Goal: Transaction & Acquisition: Purchase product/service

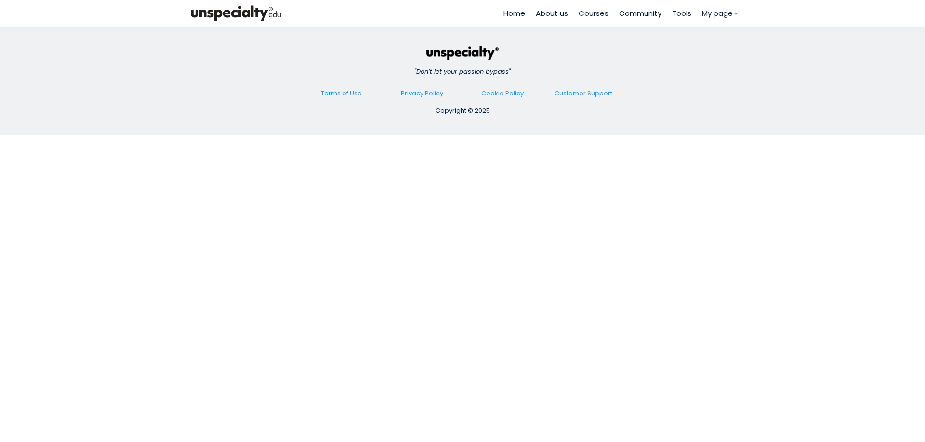
click at [389, 228] on div "Home About us Courses Community Tools My page" at bounding box center [462, 221] width 925 height 442
type input "**********"
type input "*****"
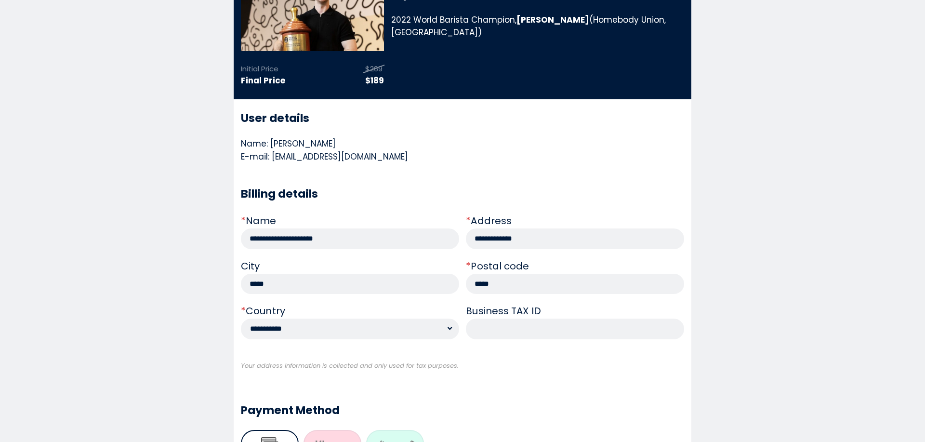
scroll to position [105, 0]
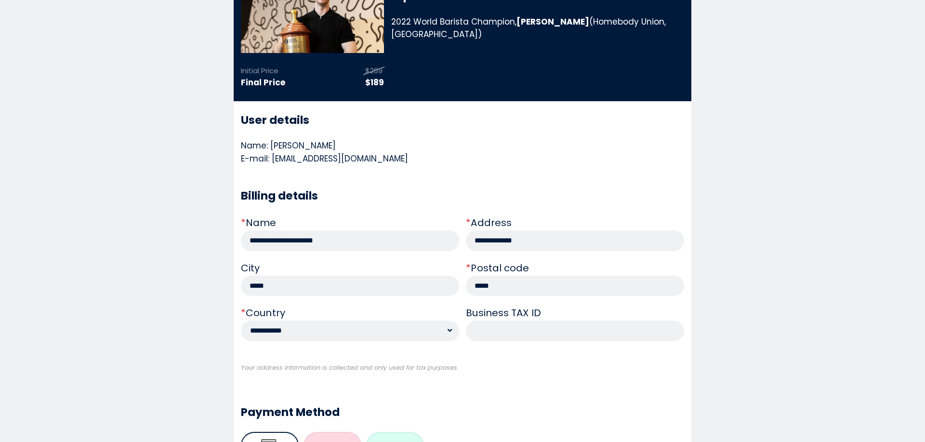
click at [385, 338] on select "**********" at bounding box center [350, 330] width 218 height 21
select select "**"
click at [241, 320] on select "**********" at bounding box center [350, 330] width 218 height 21
drag, startPoint x: 294, startPoint y: 281, endPoint x: 171, endPoint y: 290, distance: 123.6
click at [174, 292] on section "**********" at bounding box center [462, 405] width 925 height 967
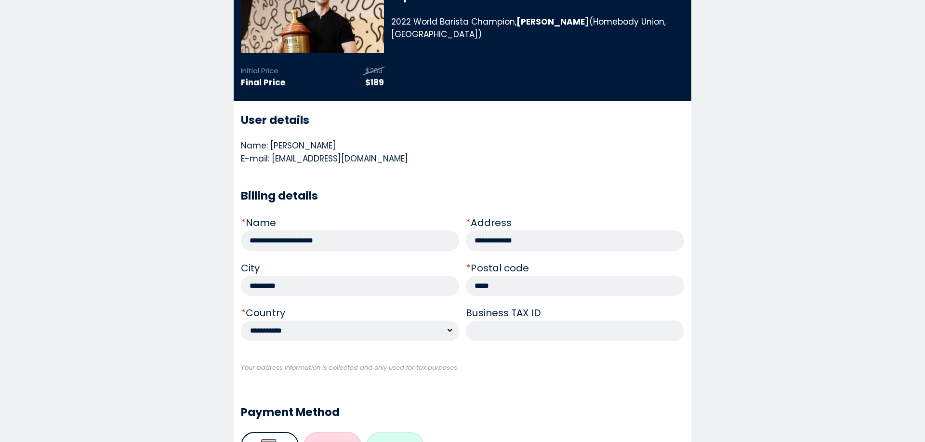
type input "*********"
drag, startPoint x: 554, startPoint y: 362, endPoint x: 551, endPoint y: 352, distance: 10.4
click at [553, 362] on div "**********" at bounding box center [462, 270] width 443 height 186
drag, startPoint x: 495, startPoint y: 246, endPoint x: 338, endPoint y: 259, distance: 157.7
click at [339, 259] on div "**********" at bounding box center [462, 282] width 443 height 135
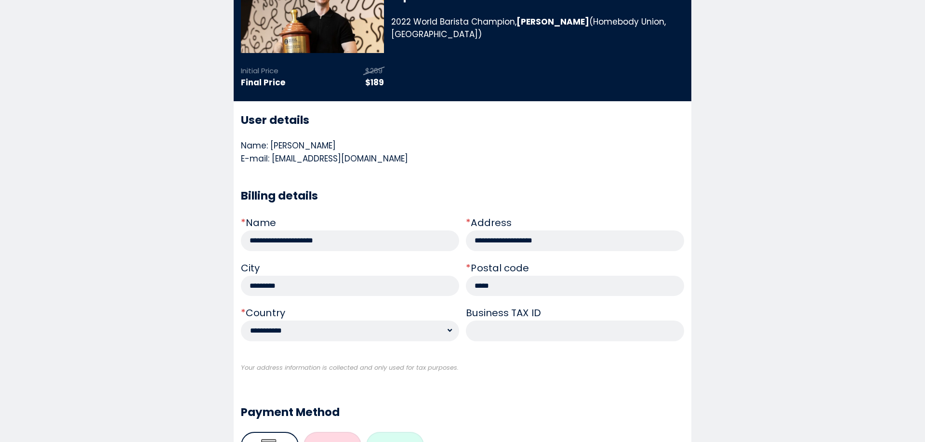
type input "**********"
click at [507, 289] on input "*****" at bounding box center [575, 286] width 218 height 21
type input "****"
click at [547, 376] on div "Your address information is collected and only used for tax purposes." at bounding box center [462, 377] width 443 height 29
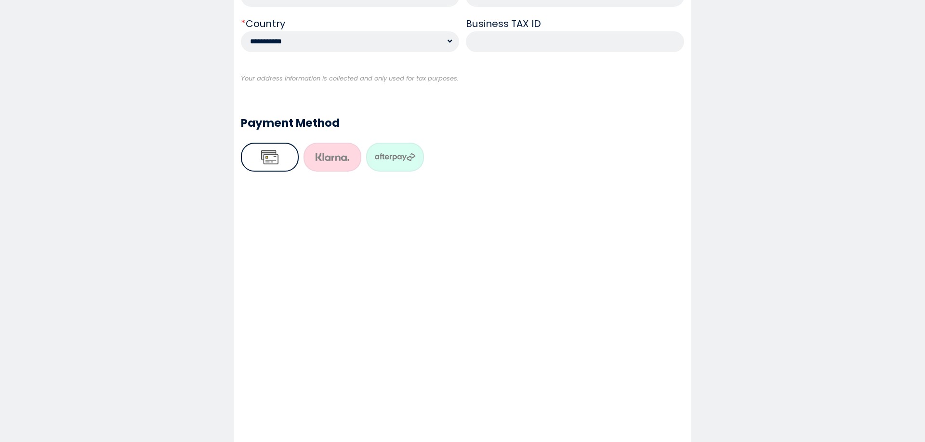
scroll to position [442, 0]
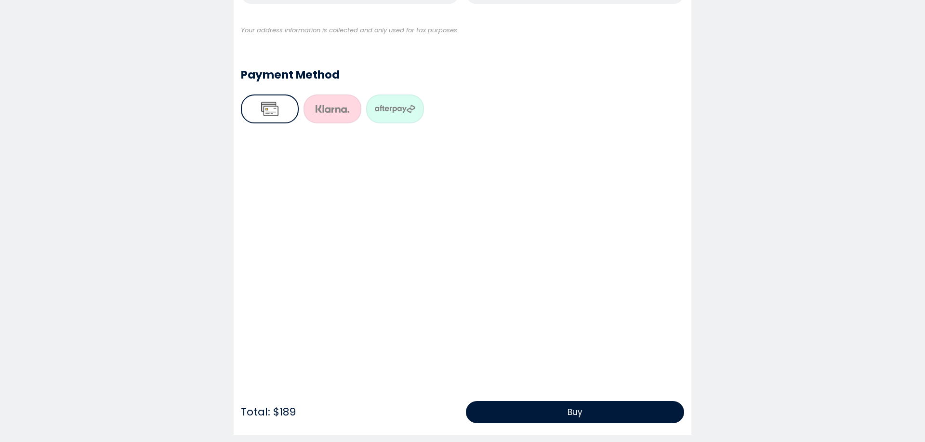
click at [504, 405] on button "Buy" at bounding box center [575, 412] width 218 height 22
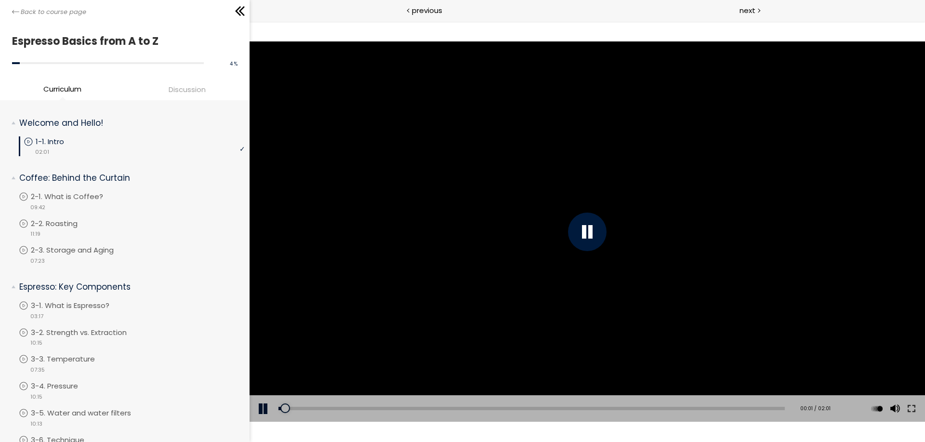
click at [615, 205] on div at bounding box center [588, 231] width 676 height 380
click at [627, 215] on div at bounding box center [588, 231] width 676 height 380
click at [627, 213] on div at bounding box center [588, 231] width 676 height 380
click at [624, 169] on div at bounding box center [588, 231] width 676 height 380
click at [628, 170] on div at bounding box center [588, 231] width 676 height 380
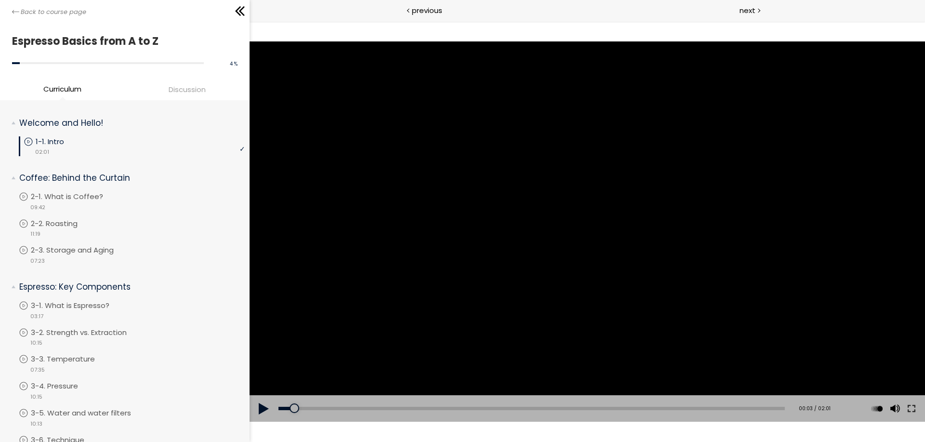
click at [568, 295] on div at bounding box center [588, 231] width 676 height 380
drag, startPoint x: 568, startPoint y: 294, endPoint x: 683, endPoint y: 189, distance: 156.6
click at [569, 293] on div at bounding box center [588, 231] width 676 height 380
click at [476, 237] on div at bounding box center [588, 231] width 676 height 380
click at [565, 301] on div at bounding box center [588, 231] width 676 height 380
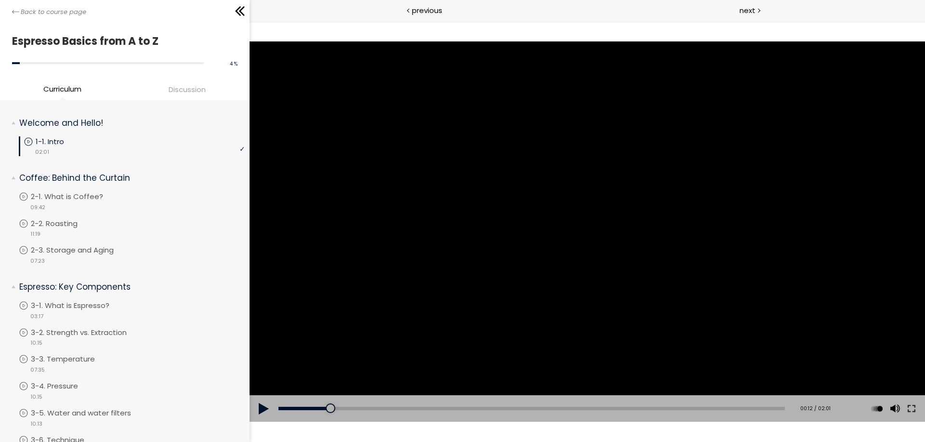
drag, startPoint x: 560, startPoint y: 292, endPoint x: 565, endPoint y: 301, distance: 10.6
click at [563, 297] on div at bounding box center [588, 231] width 676 height 380
click at [619, 324] on div at bounding box center [588, 231] width 676 height 380
click at [664, 349] on div at bounding box center [588, 231] width 676 height 380
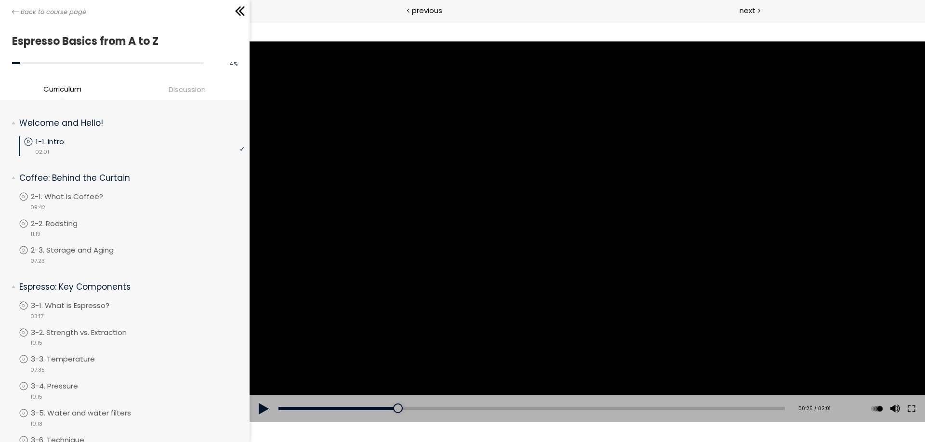
click at [586, 132] on div at bounding box center [588, 231] width 676 height 380
click at [601, 236] on div at bounding box center [588, 231] width 676 height 380
click at [494, 137] on div at bounding box center [588, 231] width 676 height 380
click at [527, 141] on div at bounding box center [588, 231] width 676 height 380
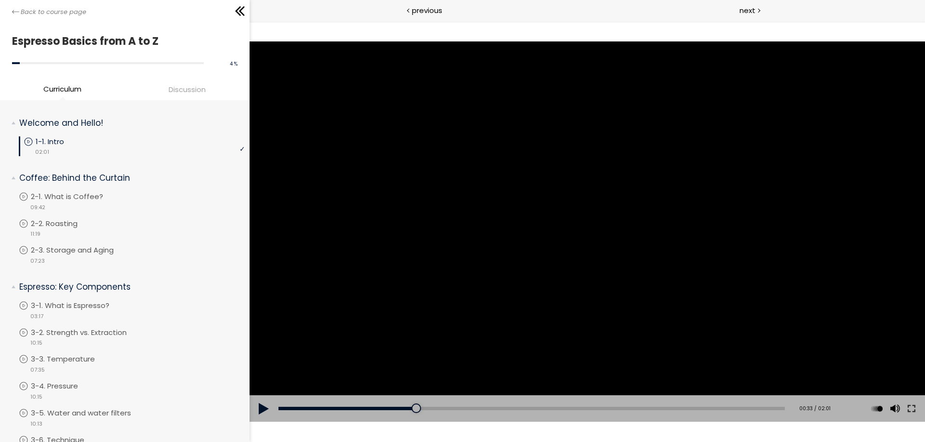
click at [491, 307] on div at bounding box center [588, 231] width 676 height 380
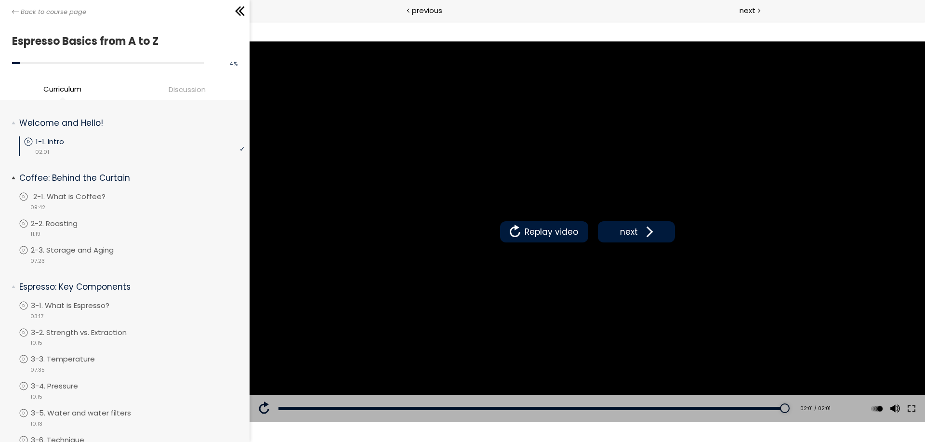
click at [110, 199] on p "2-1. What is Coffee?" at bounding box center [79, 196] width 92 height 11
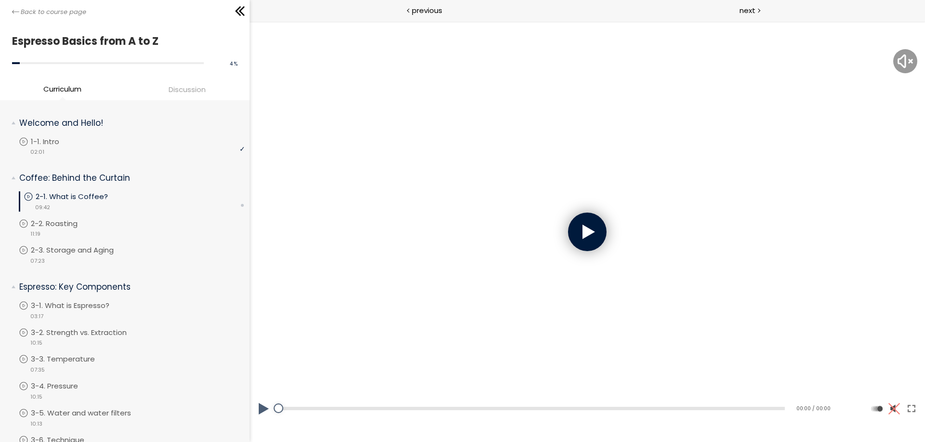
click at [201, 88] on span "Discussion" at bounding box center [187, 89] width 37 height 11
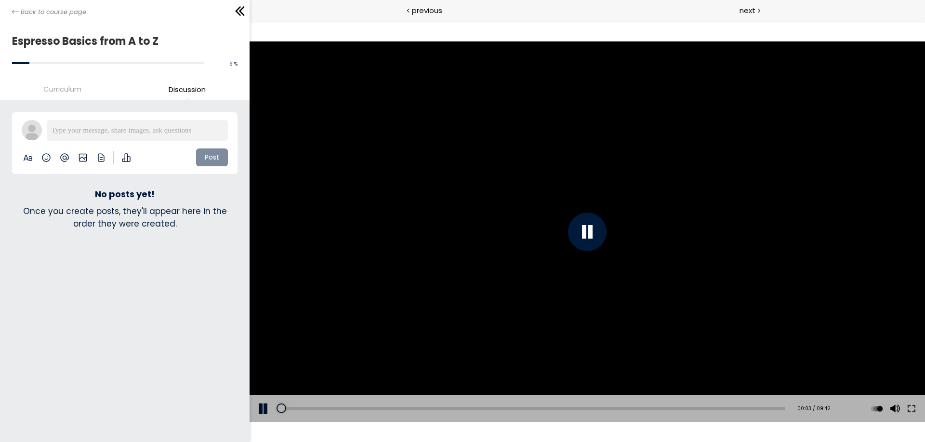
click at [87, 92] on li "Curriculum" at bounding box center [62, 91] width 125 height 16
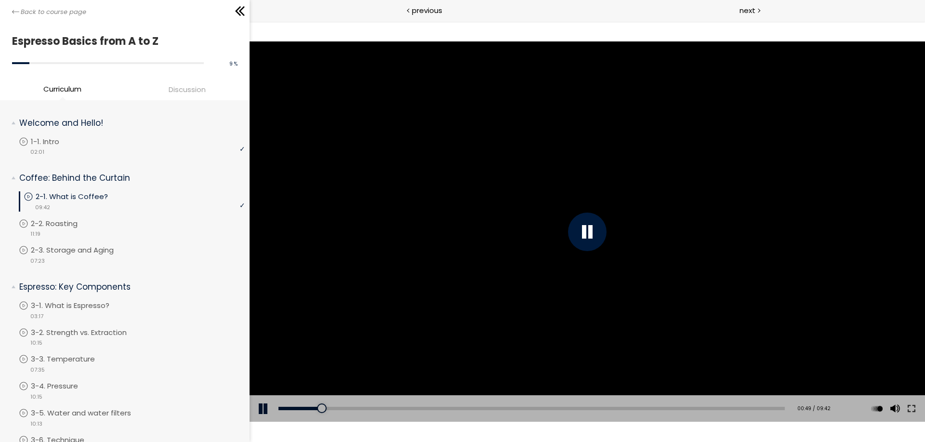
click at [557, 345] on div at bounding box center [588, 231] width 676 height 380
click at [911, 411] on button at bounding box center [911, 408] width 17 height 27
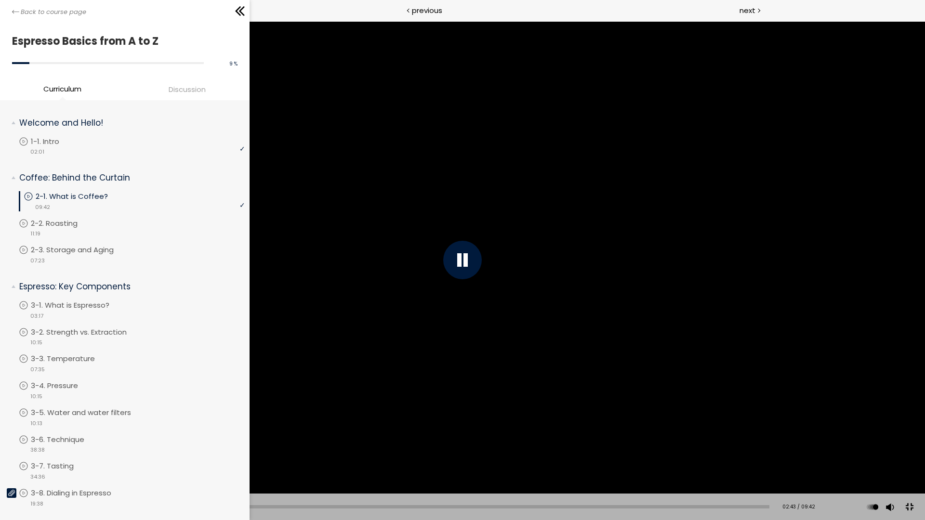
click at [651, 295] on div at bounding box center [462, 260] width 925 height 520
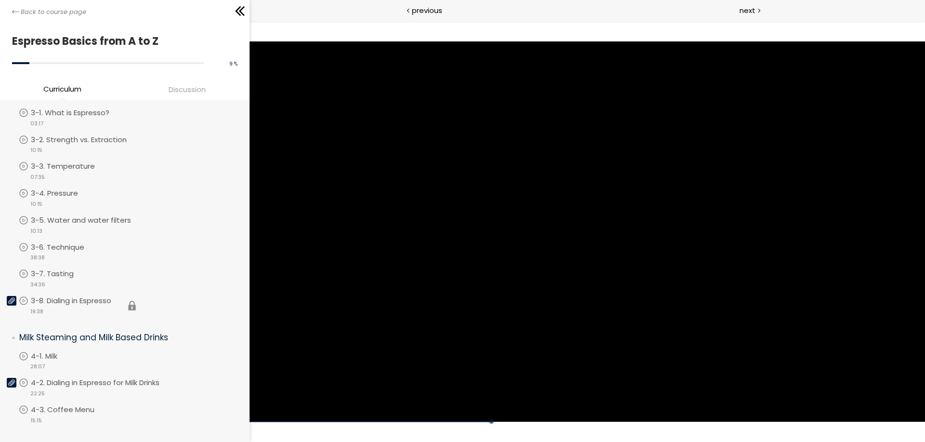
click at [69, 303] on li "You have to complete unit (3-8. Dialing in Espresso) in order to continue. 3-8.…" at bounding box center [132, 305] width 226 height 20
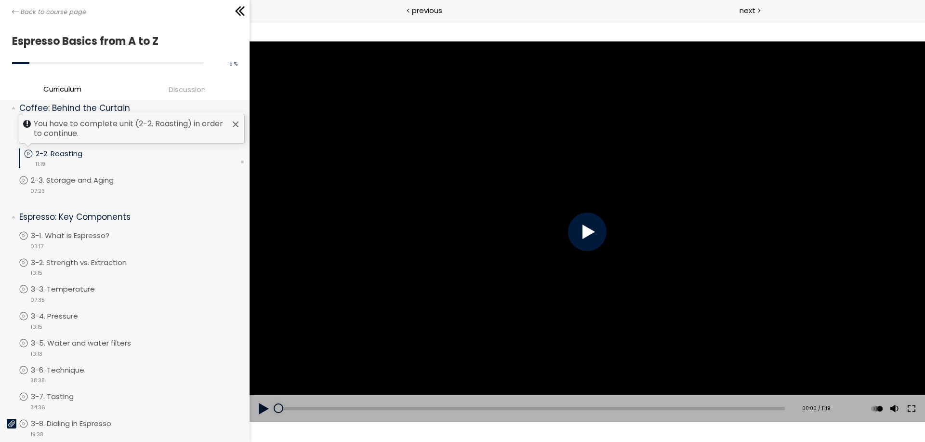
click at [591, 236] on div at bounding box center [587, 231] width 39 height 39
click at [146, 183] on link "2-3. Storage and Aging" at bounding box center [132, 180] width 226 height 11
click at [181, 247] on li "You have to complete unit (3-1. What is Espresso?) in order to continue. 3-1. W…" at bounding box center [132, 243] width 226 height 27
click at [174, 276] on li "You have to complete unit (3-2. Strength vs. Extraction) in order to continue. …" at bounding box center [132, 270] width 226 height 27
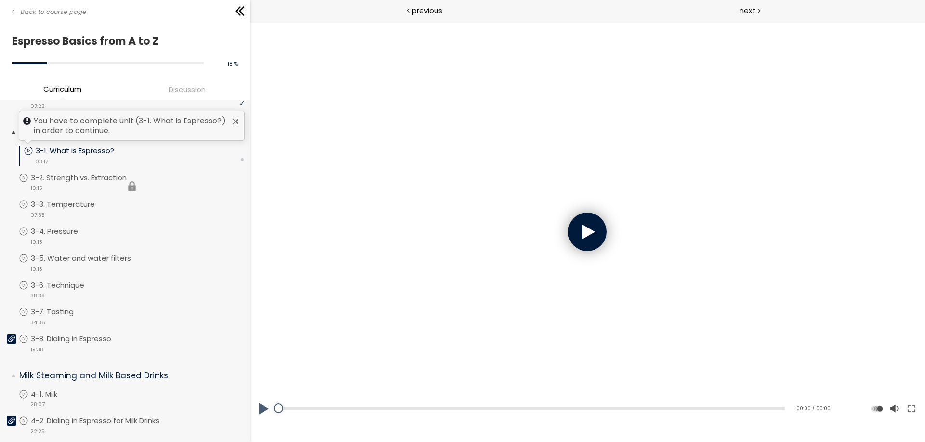
scroll to position [156, 0]
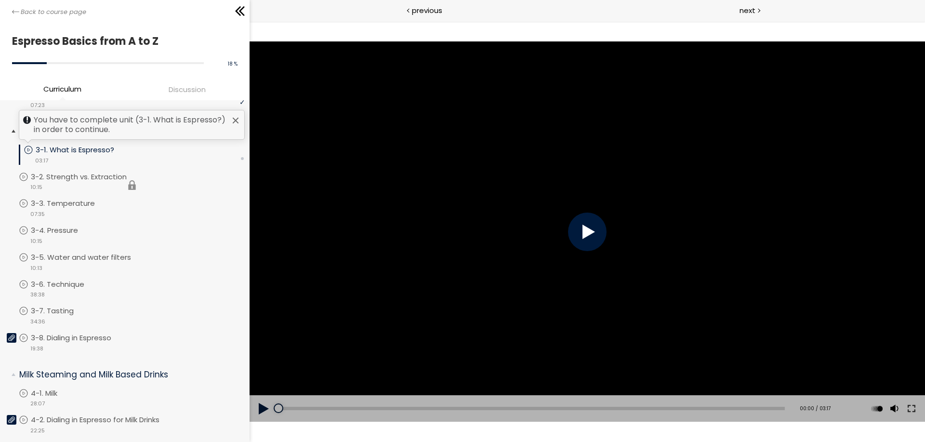
click at [190, 182] on li "You have to complete unit (3-2. Strength vs. Extraction) in order to continue. …" at bounding box center [132, 185] width 226 height 27
click at [582, 230] on div at bounding box center [587, 231] width 39 height 39
click at [165, 186] on div "video 10:15" at bounding box center [132, 187] width 226 height 10
click at [596, 240] on div at bounding box center [587, 231] width 39 height 39
click at [177, 206] on link "3-3. Temperature" at bounding box center [132, 203] width 226 height 11
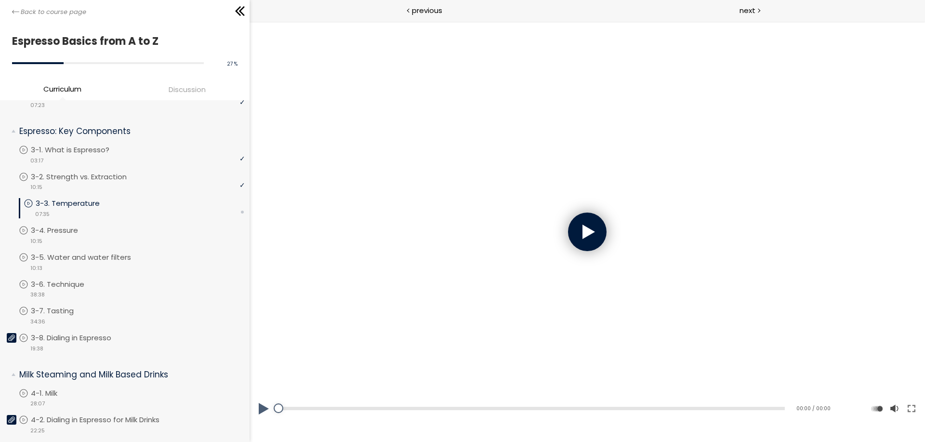
click at [578, 239] on div at bounding box center [587, 231] width 39 height 39
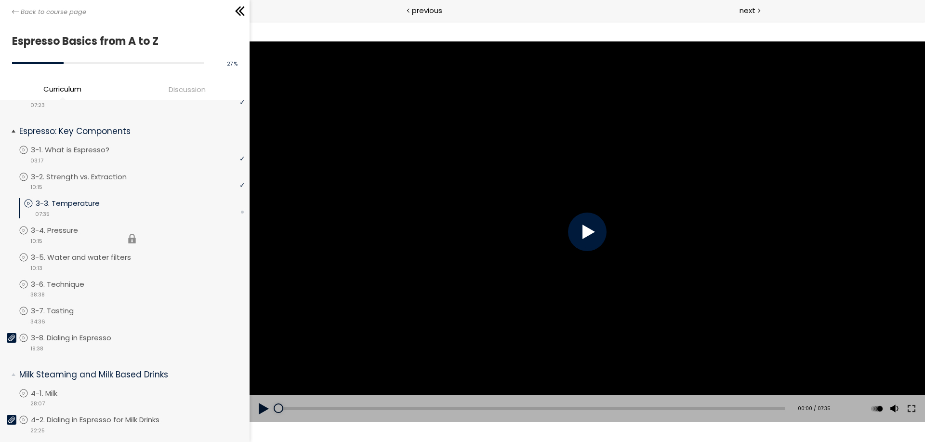
click at [204, 228] on li "You have to complete unit (3-4. Pressure) in order to continue. 3-4. Pressure v…" at bounding box center [132, 238] width 226 height 27
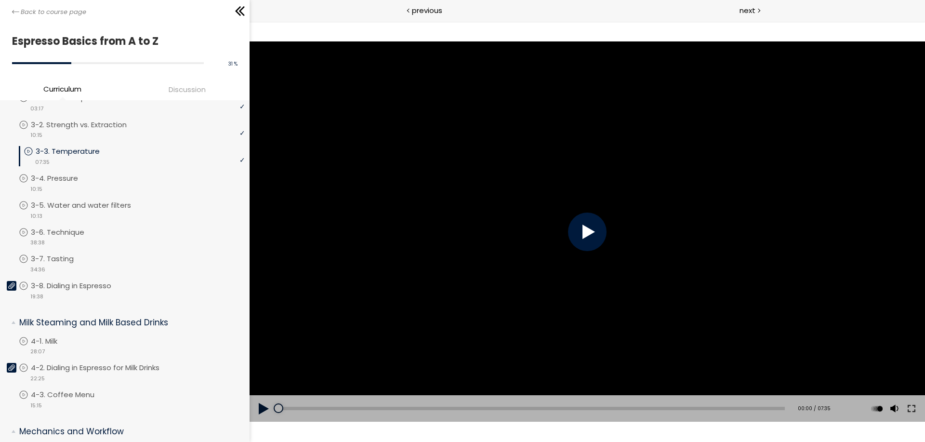
scroll to position [209, 0]
drag, startPoint x: 594, startPoint y: 230, endPoint x: 521, endPoint y: 229, distance: 72.8
click at [594, 231] on div at bounding box center [587, 231] width 39 height 39
click at [164, 189] on div "video 10:15" at bounding box center [132, 187] width 226 height 10
drag, startPoint x: 583, startPoint y: 234, endPoint x: 577, endPoint y: 234, distance: 5.8
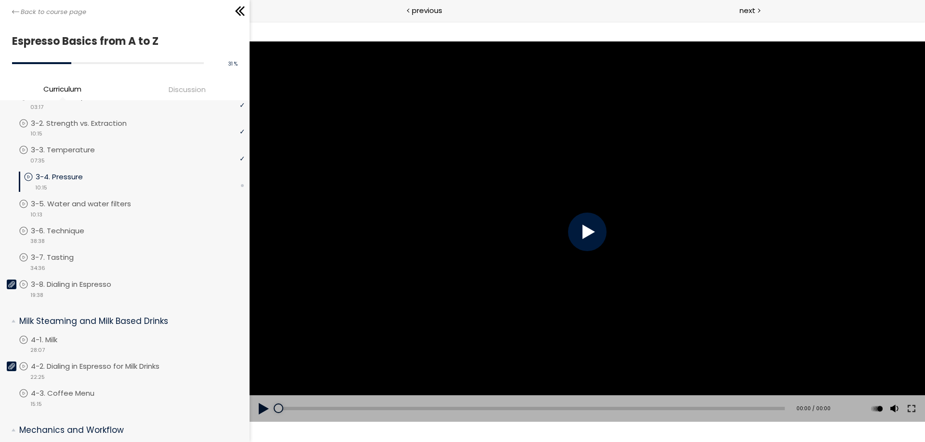
click at [583, 234] on div at bounding box center [587, 231] width 39 height 39
click at [173, 205] on link "3-5. Water and water filters" at bounding box center [132, 204] width 226 height 11
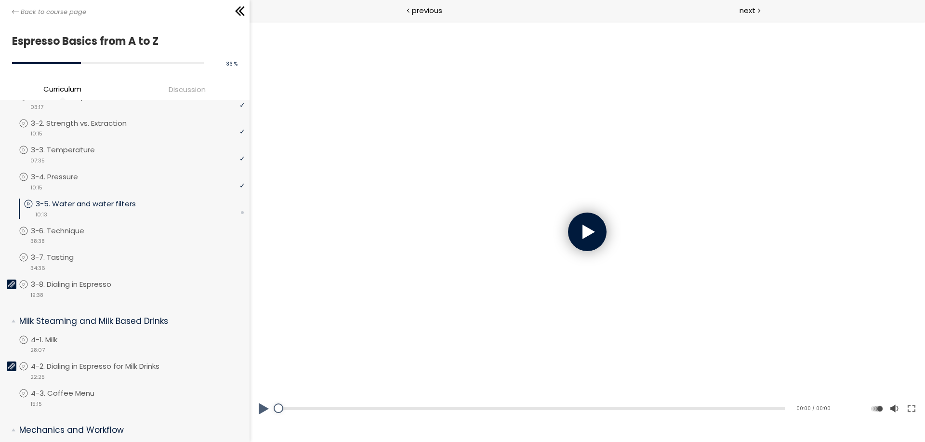
click at [581, 235] on div at bounding box center [587, 231] width 39 height 39
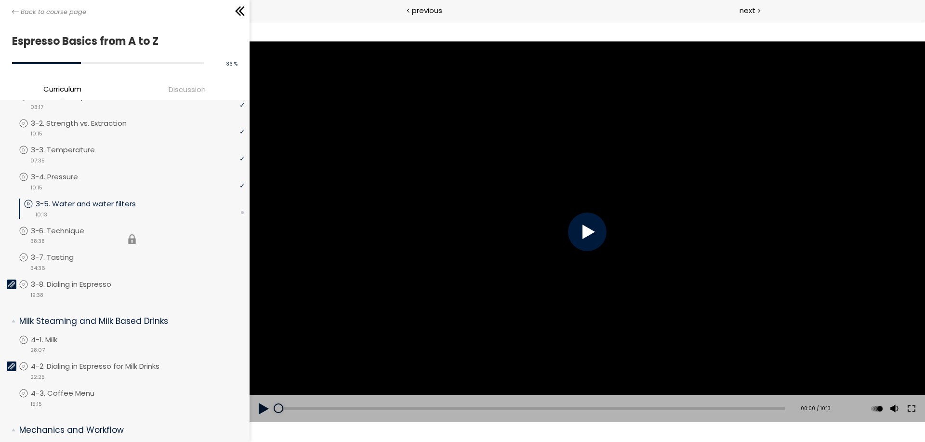
click at [157, 233] on li "You have to complete unit (3-6. Technique) in order to continue. 3-6. Technique…" at bounding box center [132, 239] width 226 height 27
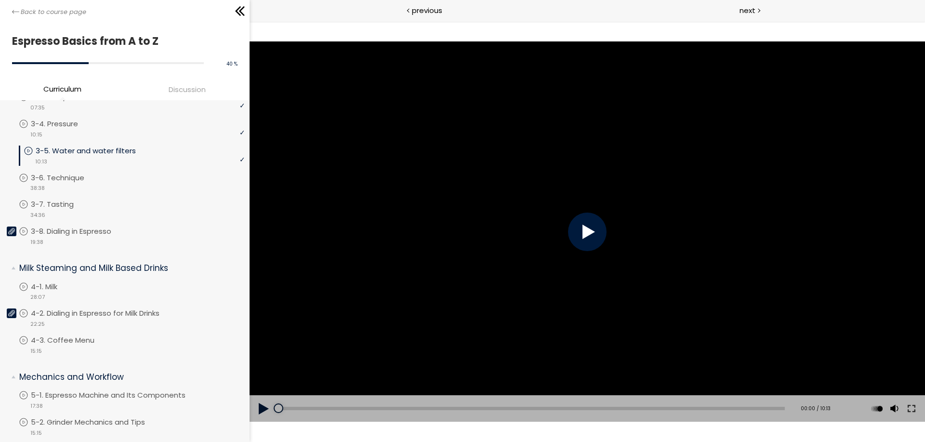
scroll to position [263, 0]
click at [575, 237] on div at bounding box center [587, 231] width 39 height 39
click at [598, 235] on div at bounding box center [587, 231] width 39 height 39
click at [165, 184] on div "video 38:38" at bounding box center [132, 187] width 226 height 10
click at [580, 226] on div at bounding box center [587, 231] width 39 height 39
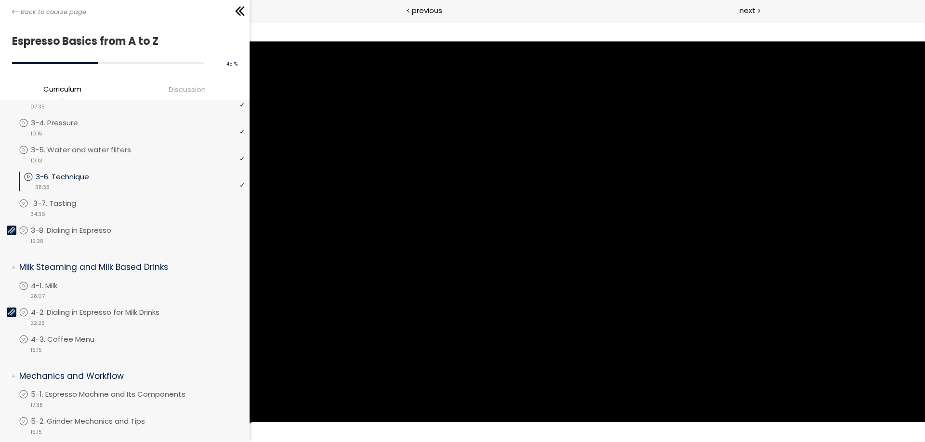
click at [170, 210] on div "video 34:36" at bounding box center [132, 214] width 226 height 10
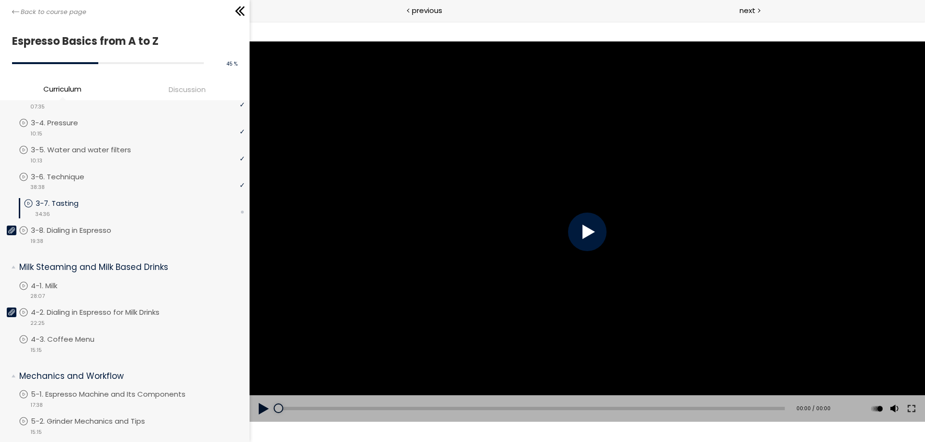
click at [589, 223] on div at bounding box center [587, 231] width 39 height 39
click at [160, 238] on div "video 19:38" at bounding box center [132, 241] width 226 height 10
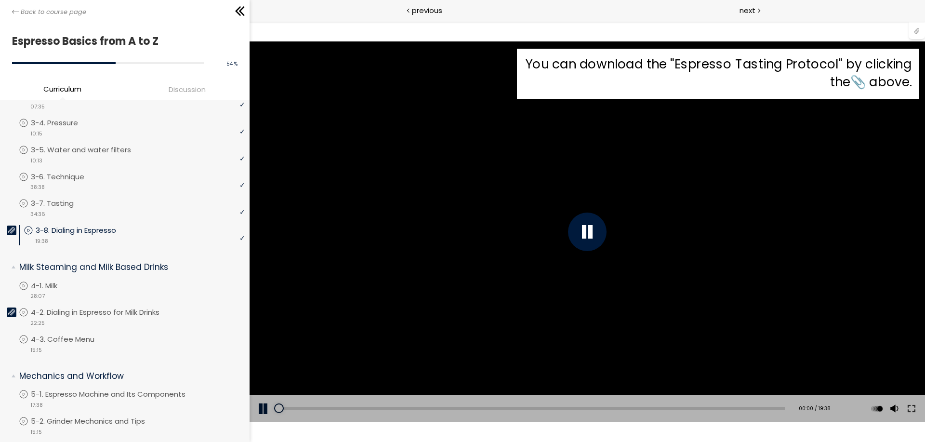
click at [914, 32] on div at bounding box center [917, 30] width 16 height 18
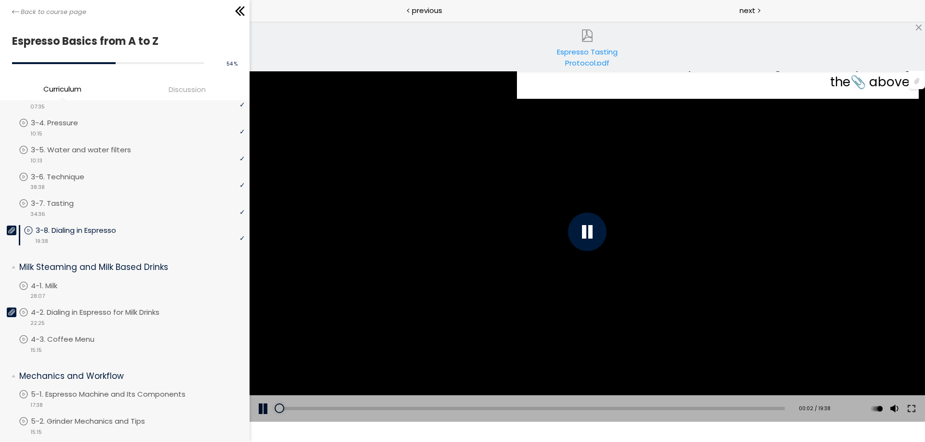
click at [602, 53] on div "Espresso Tasting Protocol.pdf" at bounding box center [587, 55] width 82 height 19
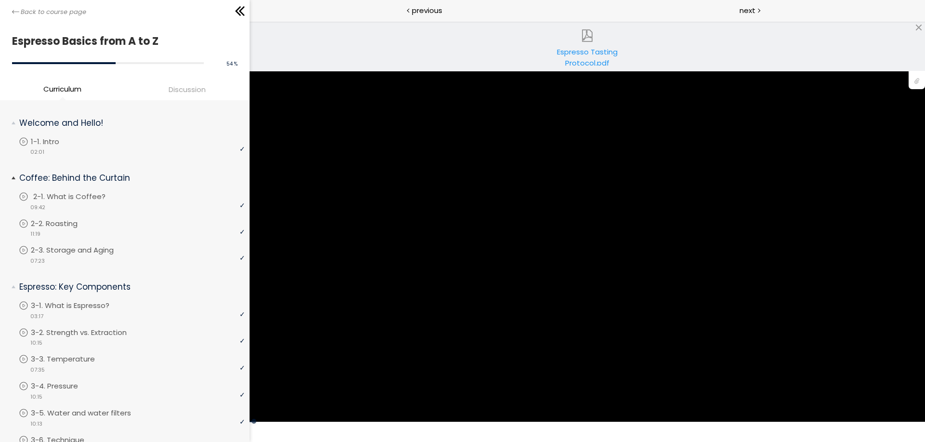
click at [132, 194] on link "2-1. What is Coffee?" at bounding box center [132, 196] width 226 height 11
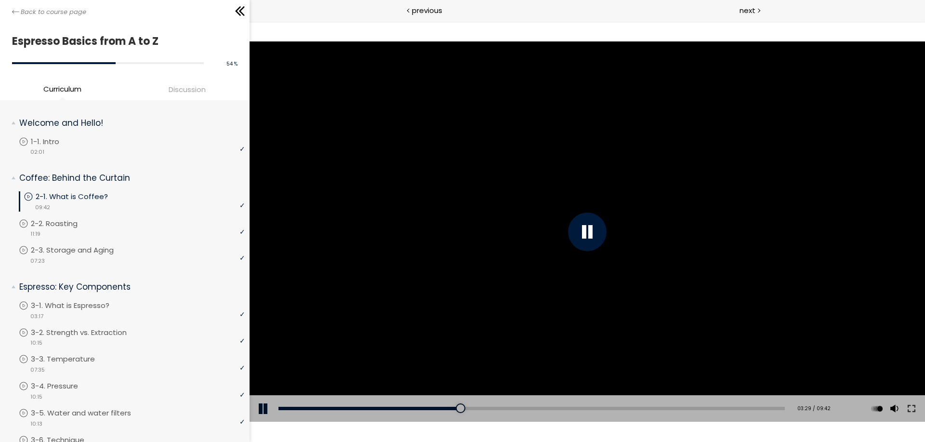
click at [588, 235] on div at bounding box center [587, 231] width 39 height 39
click at [589, 227] on div at bounding box center [587, 231] width 39 height 39
click at [499, 166] on div at bounding box center [588, 231] width 676 height 380
click at [477, 133] on div at bounding box center [588, 231] width 676 height 380
